Goal: Information Seeking & Learning: Learn about a topic

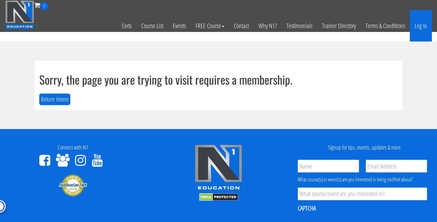
click at [419, 25] on link "Log In" at bounding box center [421, 25] width 22 height 31
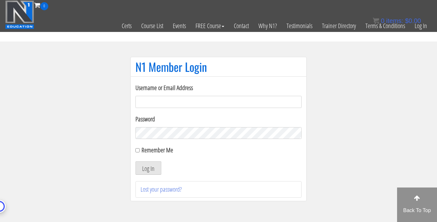
type input "joedowdellnyc@gmail.com"
click at [195, 163] on div "Log In" at bounding box center [219, 167] width 166 height 13
click at [142, 149] on label "Remember Me" at bounding box center [158, 150] width 32 height 9
click at [140, 149] on input "Remember Me" at bounding box center [138, 150] width 4 height 4
checkbox input "true"
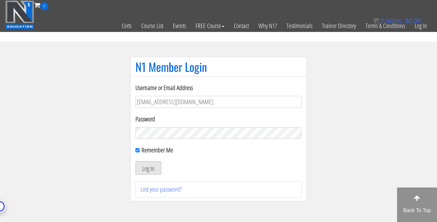
click at [145, 167] on button "Log In" at bounding box center [149, 167] width 26 height 13
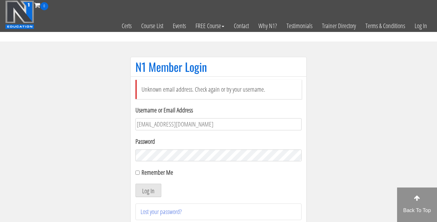
click at [182, 116] on div "Username or Email Address joedowdellnyc@gmail.com" at bounding box center [219, 117] width 166 height 25
click at [160, 129] on input "joedowdellnyc@gmail.com" at bounding box center [219, 124] width 166 height 12
type input "[PERSON_NAME][EMAIL_ADDRESS][DOMAIN_NAME]"
click at [266, 143] on label "Password" at bounding box center [219, 142] width 166 height 10
click at [155, 177] on div "Remember Me" at bounding box center [219, 173] width 166 height 10
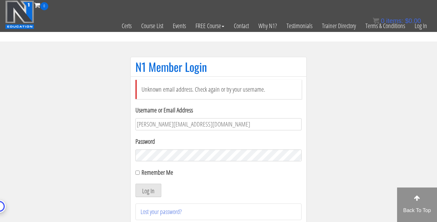
click at [155, 177] on div "Remember Me" at bounding box center [219, 173] width 166 height 10
click at [152, 174] on label "Remember Me" at bounding box center [158, 172] width 32 height 9
click at [140, 174] on input "Remember Me" at bounding box center [138, 173] width 4 height 4
checkbox input "true"
click at [150, 187] on button "Log In" at bounding box center [149, 190] width 26 height 13
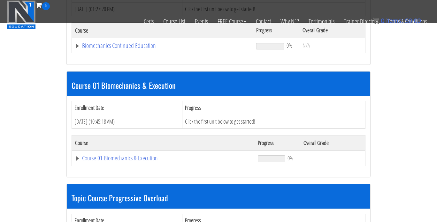
scroll to position [137, 0]
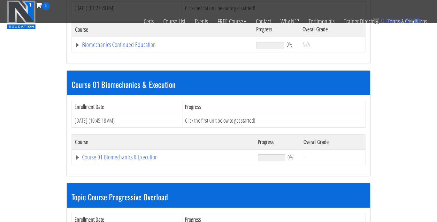
click at [112, 151] on td "Course 01 Biomechanics & Execution" at bounding box center [163, 157] width 183 height 15
click at [113, 154] on link "Course 01 Biomechanics & Execution" at bounding box center [163, 157] width 176 height 6
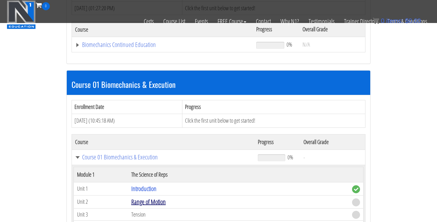
click at [160, 200] on link "Range of Motion" at bounding box center [148, 202] width 35 height 9
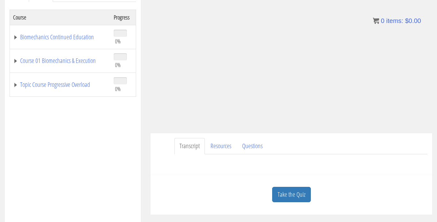
scroll to position [101, 0]
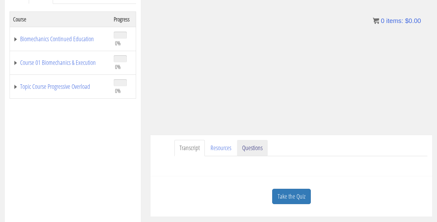
click at [242, 150] on link "Questions" at bounding box center [252, 148] width 31 height 16
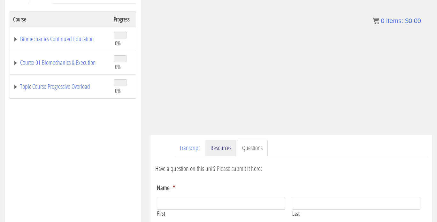
click at [224, 149] on link "Resources" at bounding box center [221, 148] width 31 height 16
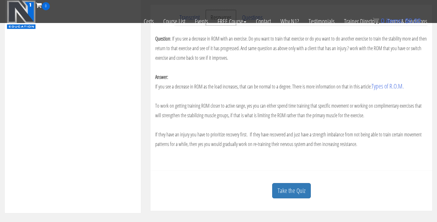
scroll to position [192, 0]
click at [385, 86] on link "Types of R.O.M." at bounding box center [388, 85] width 32 height 9
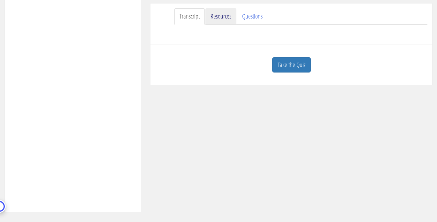
click at [215, 17] on link "Resources" at bounding box center [221, 16] width 31 height 16
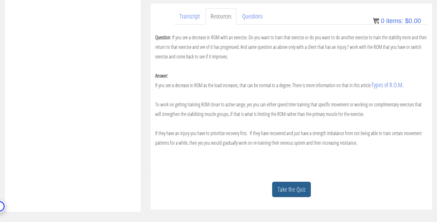
click at [292, 192] on link "Take the Quiz" at bounding box center [291, 190] width 39 height 16
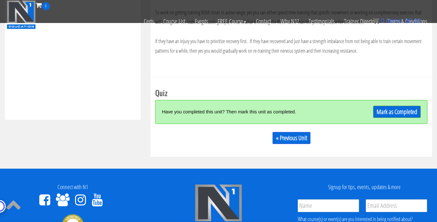
scroll to position [282, 0]
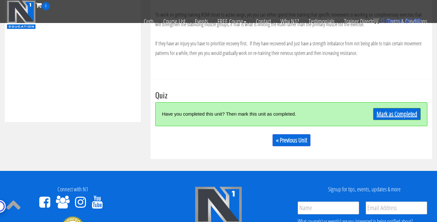
click at [398, 117] on link "Mark as Completed" at bounding box center [397, 114] width 48 height 12
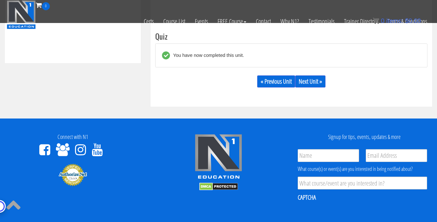
scroll to position [342, 0]
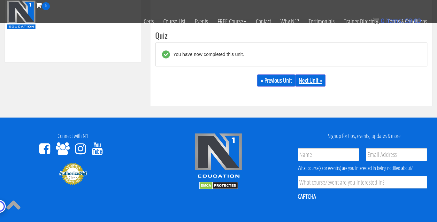
click at [311, 85] on link "Next Unit »" at bounding box center [310, 80] width 30 height 12
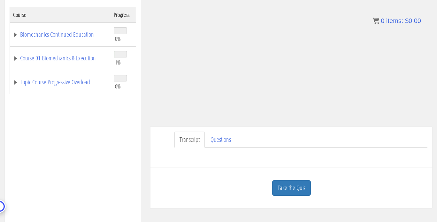
scroll to position [107, 0]
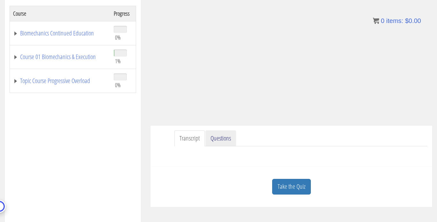
click at [223, 141] on link "Questions" at bounding box center [221, 138] width 31 height 16
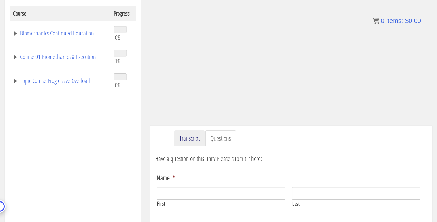
click at [198, 142] on link "Transcript" at bounding box center [190, 138] width 30 height 16
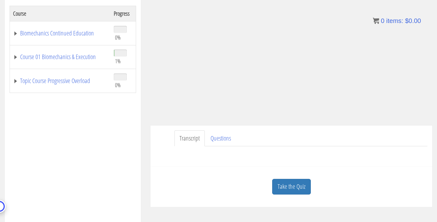
click at [198, 141] on link "Transcript" at bounding box center [190, 138] width 30 height 16
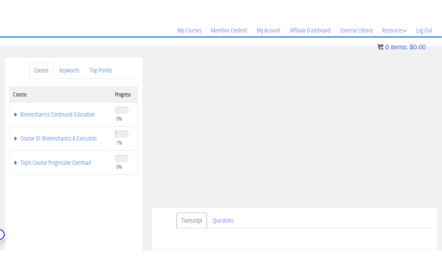
scroll to position [54, 0]
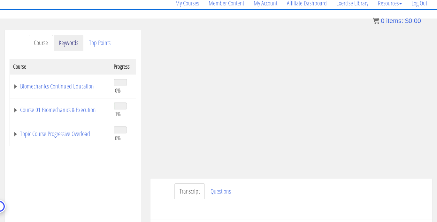
click at [73, 48] on link "Keywords" at bounding box center [69, 43] width 30 height 16
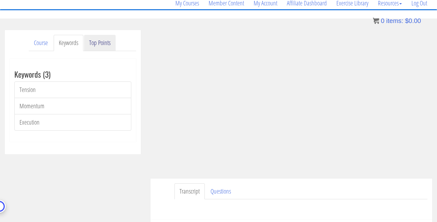
click at [99, 50] on link "Top Points" at bounding box center [100, 43] width 32 height 16
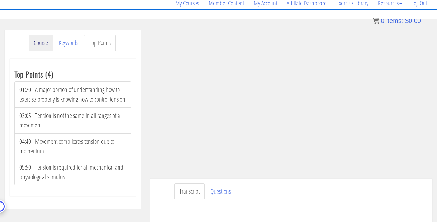
click at [49, 42] on link "Course" at bounding box center [41, 43] width 24 height 16
